Goal: Check status: Check status

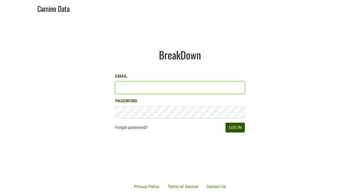
type input "anthony@truchardvineyards.com"
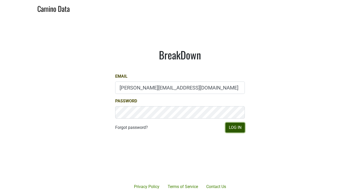
click at [232, 126] on button "Log In" at bounding box center [235, 128] width 19 height 10
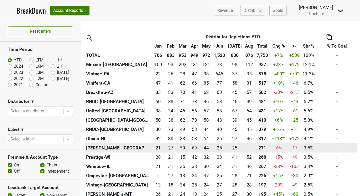
scroll to position [112, 0]
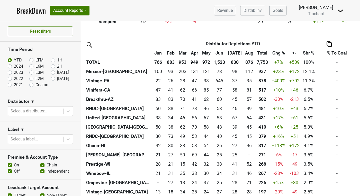
click at [36, 79] on label "L2M" at bounding box center [40, 79] width 8 height 6
click at [31, 79] on input "L2M" at bounding box center [39, 78] width 21 height 5
radio input "true"
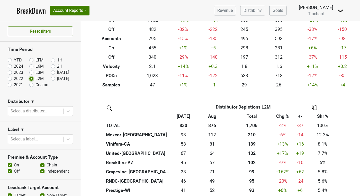
scroll to position [0, 0]
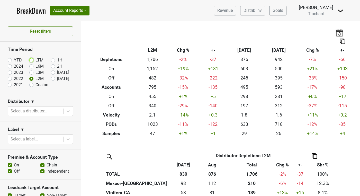
click at [34, 61] on input "LTM" at bounding box center [39, 59] width 21 height 5
radio input "true"
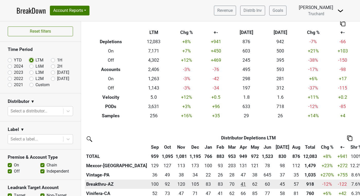
scroll to position [11, 0]
